Goal: Task Accomplishment & Management: Manage account settings

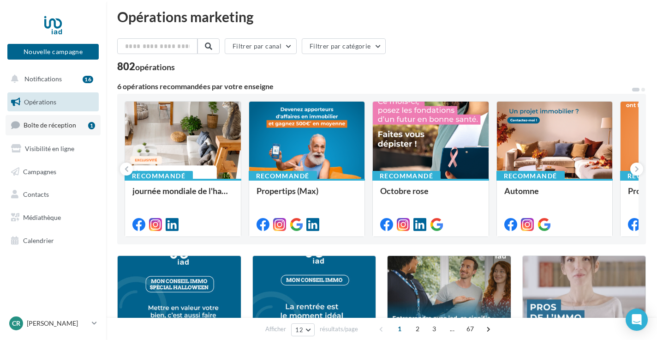
scroll to position [5, 0]
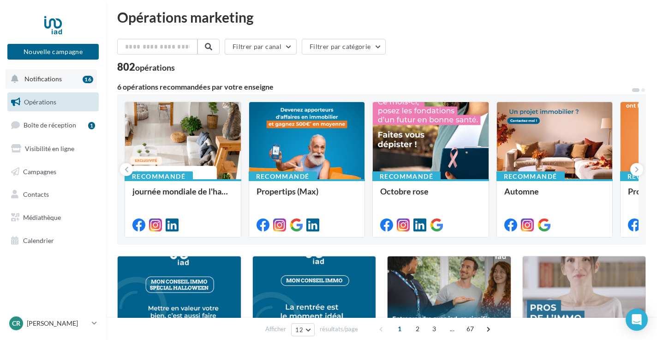
click at [49, 84] on button "Notifications 16" at bounding box center [51, 78] width 91 height 19
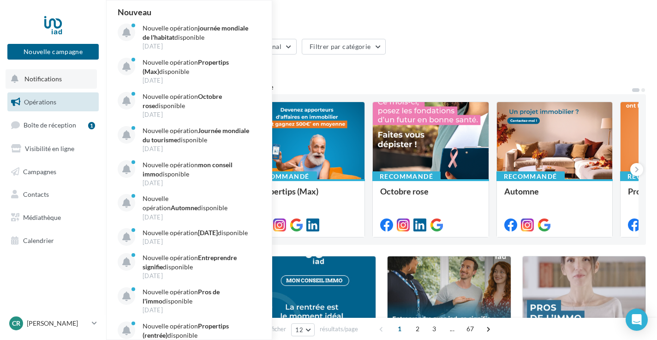
click at [50, 83] on button "Notifications Nouveau Nouvelle opération journée mondiale de l'habitat disponib…" at bounding box center [51, 78] width 91 height 19
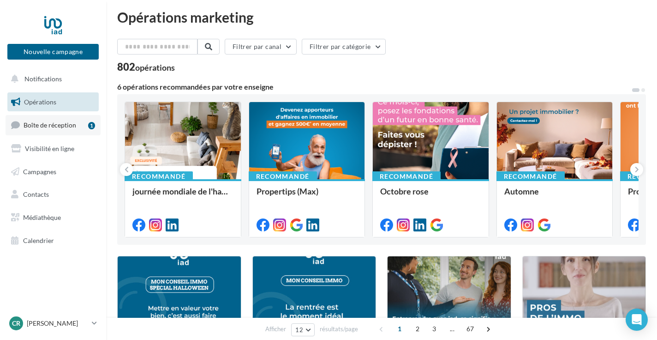
click at [42, 127] on span "Boîte de réception" at bounding box center [50, 125] width 53 height 8
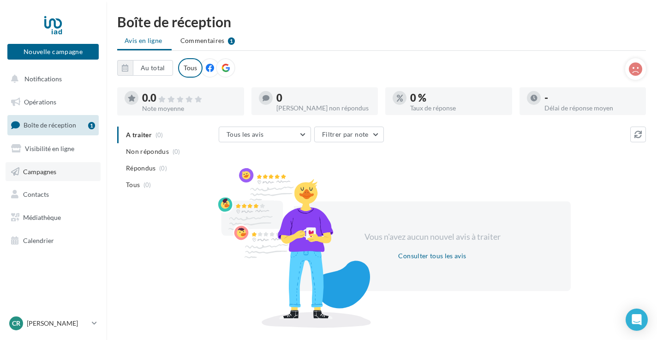
scroll to position [24, 0]
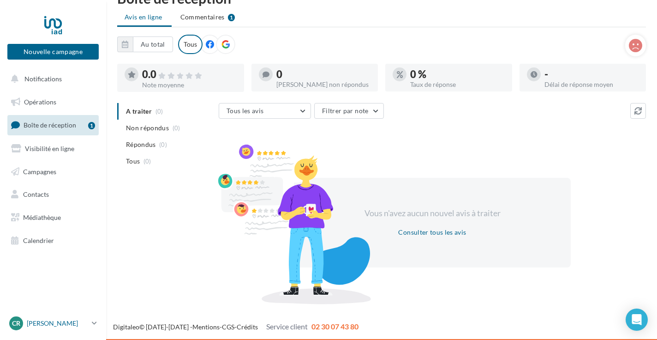
click at [72, 322] on p "[PERSON_NAME]" at bounding box center [57, 323] width 61 height 9
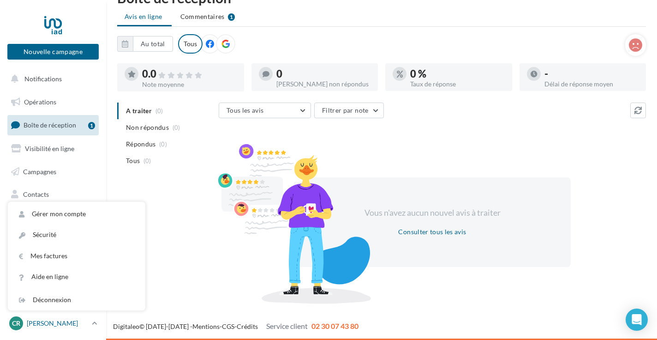
scroll to position [23, 0]
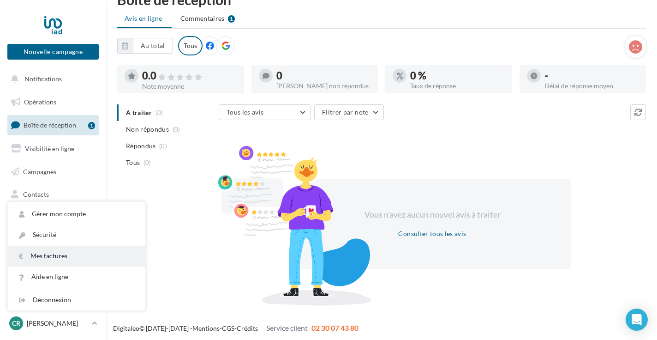
click at [46, 258] on link "Mes factures" at bounding box center [77, 256] width 138 height 21
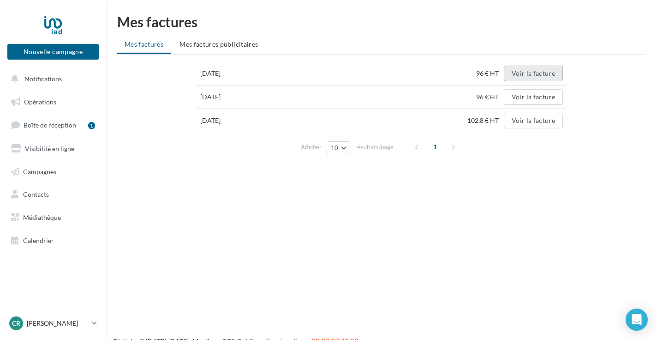
click at [535, 75] on button "Voir la facture" at bounding box center [533, 74] width 59 height 16
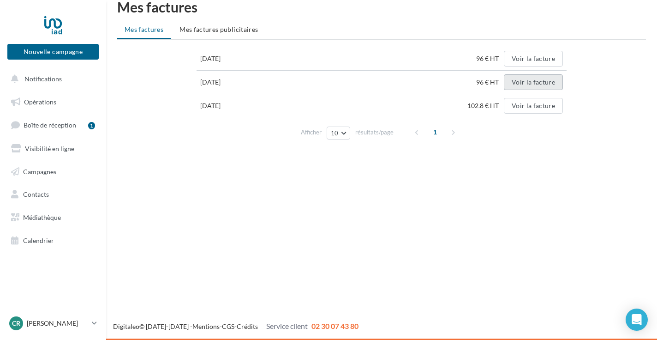
click at [531, 83] on button "Voir la facture" at bounding box center [533, 82] width 59 height 16
